Goal: Task Accomplishment & Management: Manage account settings

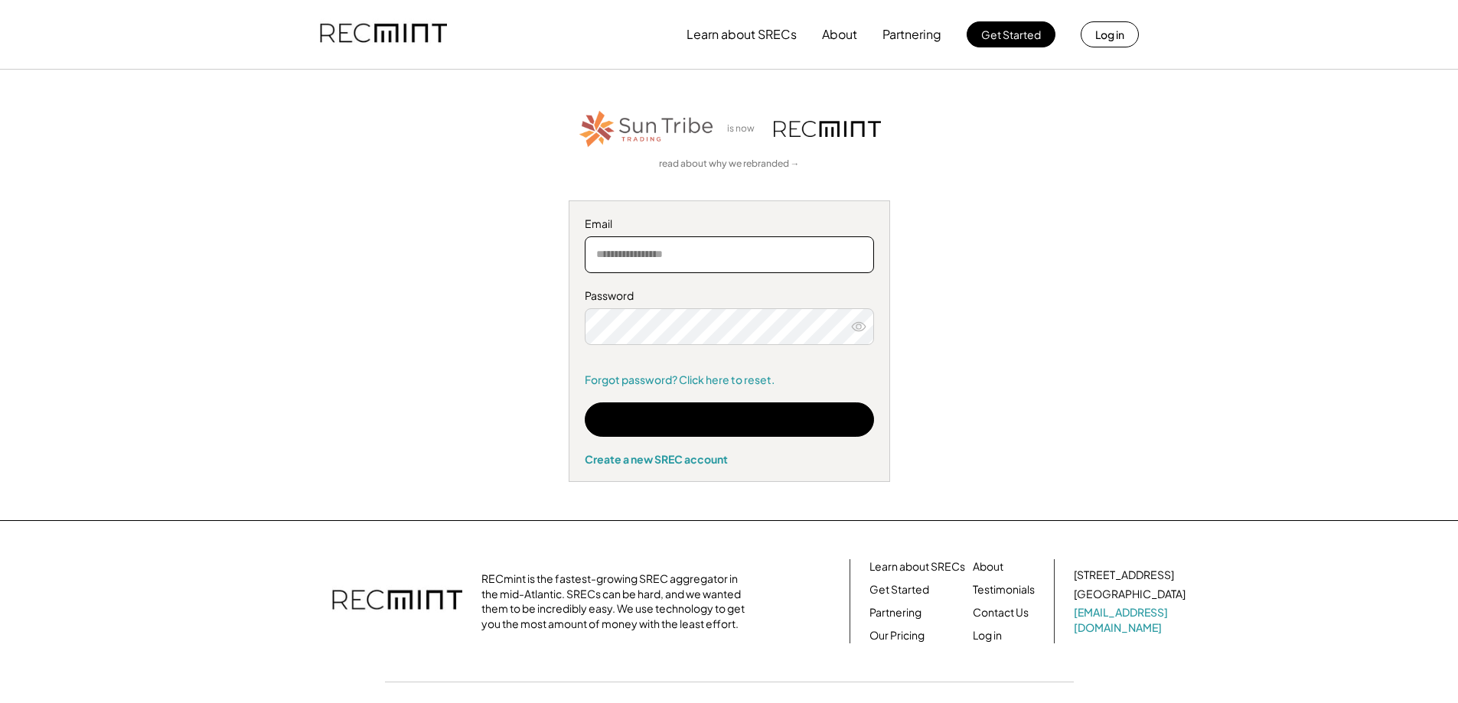
type input "**********"
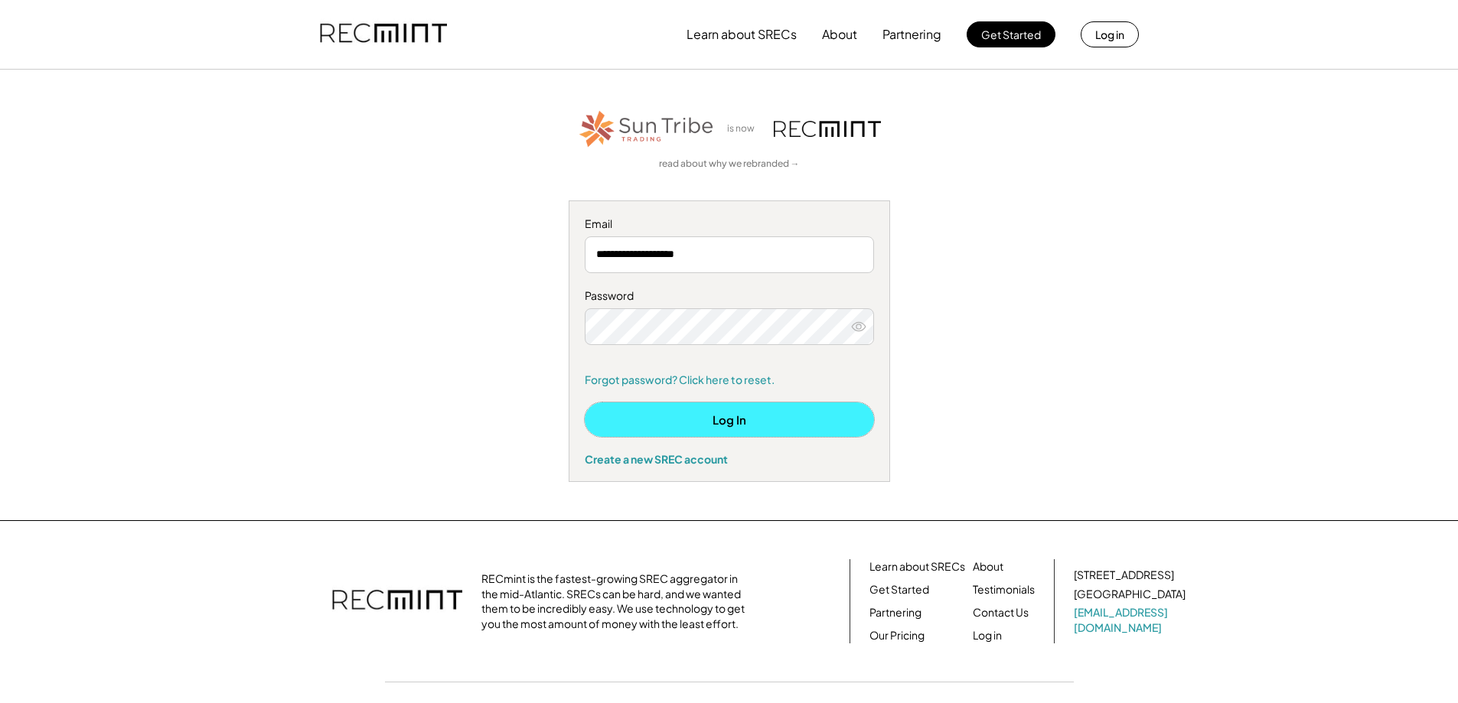
click at [777, 423] on button "Log In" at bounding box center [729, 420] width 289 height 34
click at [730, 416] on button "Log In" at bounding box center [729, 420] width 289 height 34
